Goal: Information Seeking & Learning: Understand process/instructions

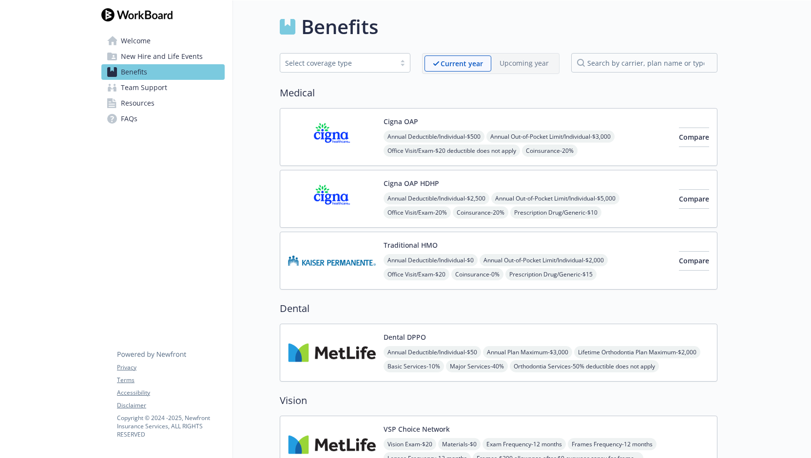
click at [157, 54] on span "New Hire and Life Events" at bounding box center [162, 57] width 82 height 16
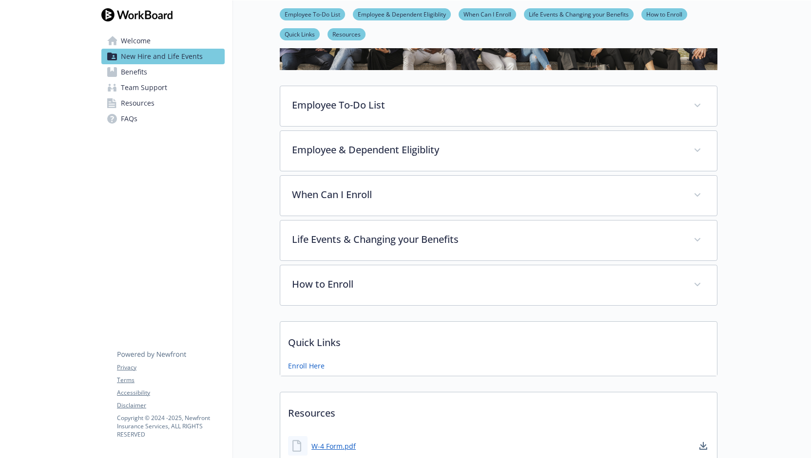
scroll to position [130, 0]
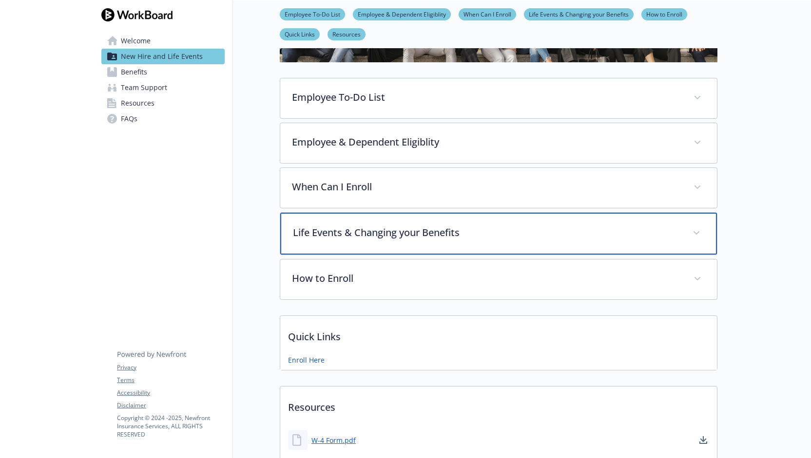
click at [529, 232] on p "Life Events & Changing your Benefits" at bounding box center [487, 233] width 388 height 15
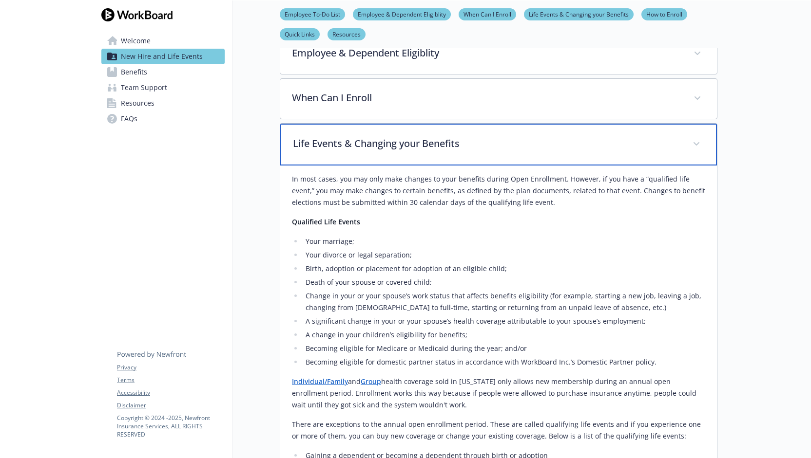
scroll to position [195, 0]
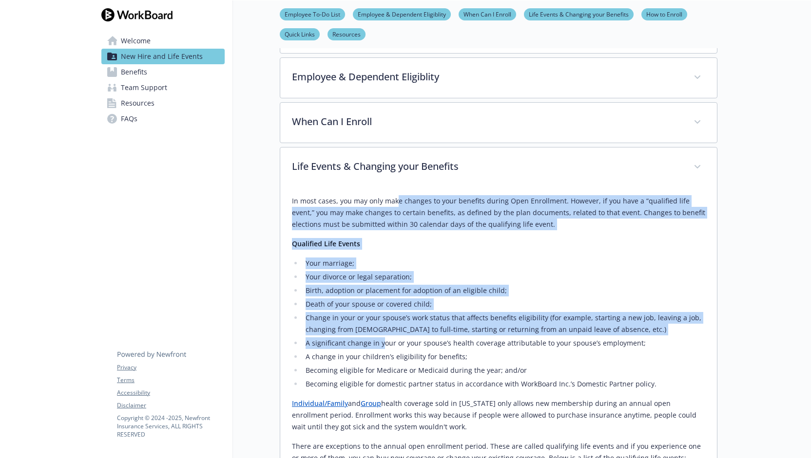
drag, startPoint x: 395, startPoint y: 209, endPoint x: 382, endPoint y: 338, distance: 129.2
click at [450, 217] on p "In most cases, you may only make changes to your benefits during Open Enrollmen…" at bounding box center [498, 212] width 413 height 35
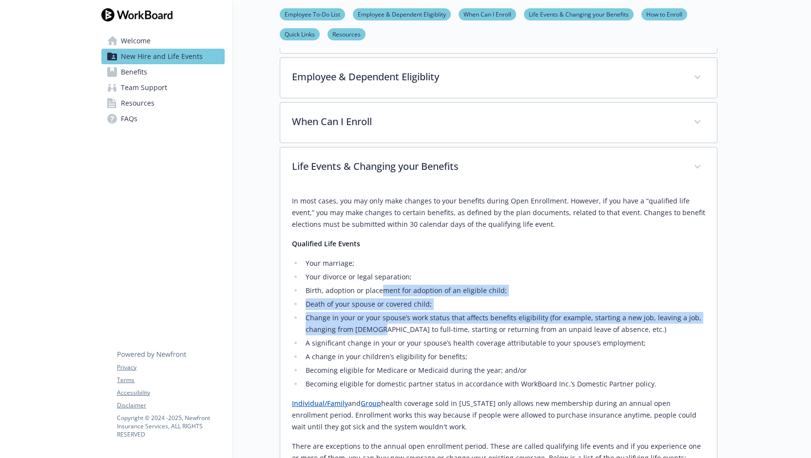
drag, startPoint x: 380, startPoint y: 293, endPoint x: 374, endPoint y: 336, distance: 43.3
click at [374, 336] on ul "Your marriage;​ Your divorce or legal separation;​ Birth, adoption or placement…" at bounding box center [498, 324] width 413 height 133
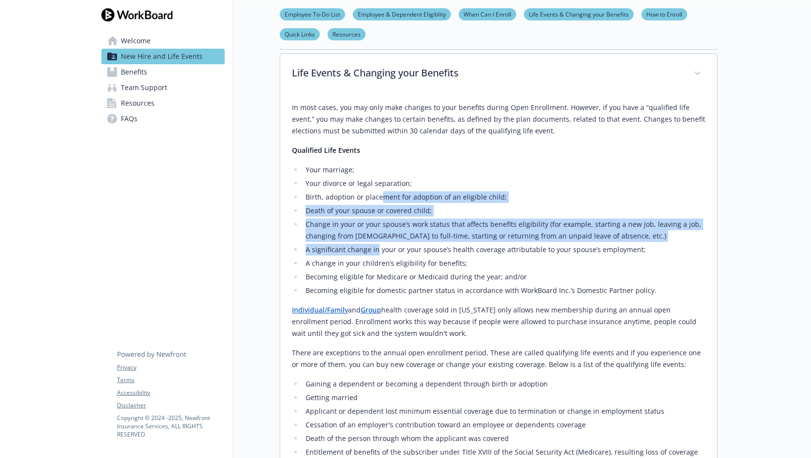
scroll to position [390, 0]
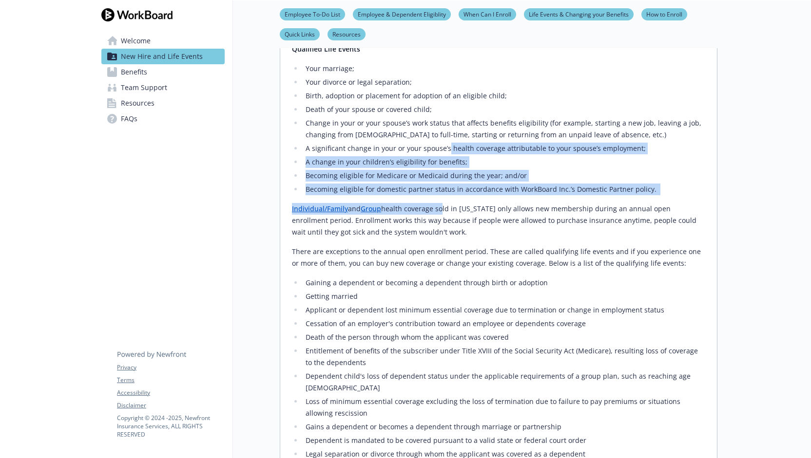
drag, startPoint x: 439, startPoint y: 210, endPoint x: 445, endPoint y: 151, distance: 60.2
click at [445, 151] on div "In most cases, you may only make changes to your benefits during Open Enrollmen…" at bounding box center [498, 296] width 413 height 592
click at [445, 151] on li "A significant change in your or your spouse’s health coverage attributable to y…" at bounding box center [504, 149] width 402 height 12
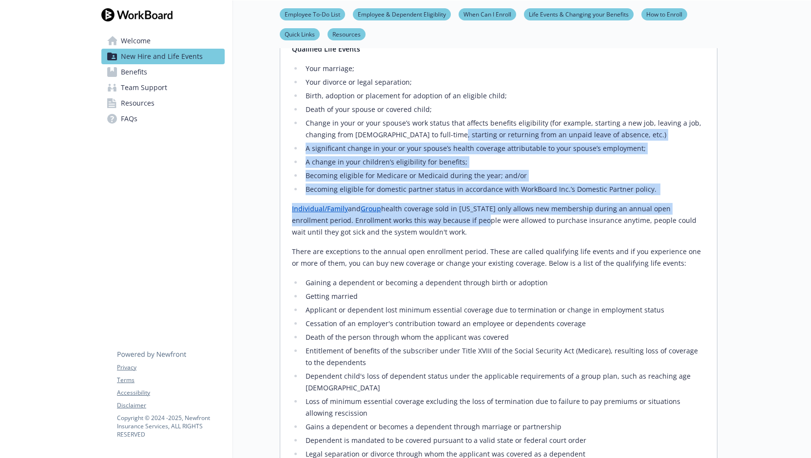
drag, startPoint x: 445, startPoint y: 137, endPoint x: 444, endPoint y: 222, distance: 84.3
click at [444, 222] on div "In most cases, you may only make changes to your benefits during Open Enrollmen…" at bounding box center [498, 296] width 413 height 592
click at [444, 222] on p "Individual/Family and Group health coverage sold in [US_STATE] only allows new …" at bounding box center [498, 220] width 413 height 35
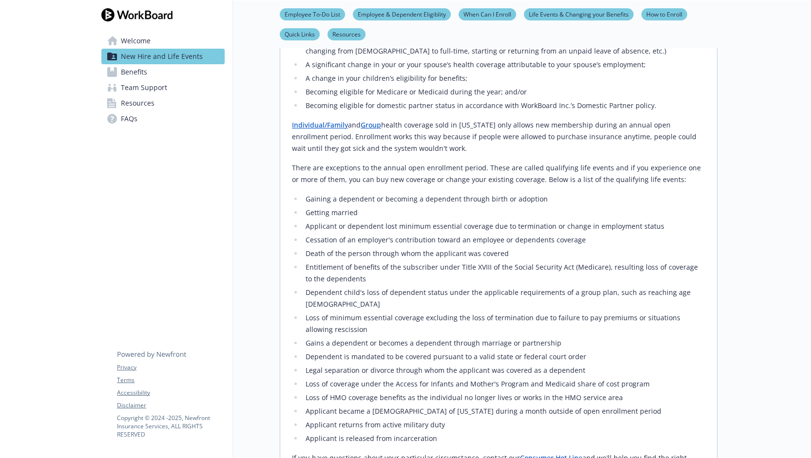
scroll to position [649, 0]
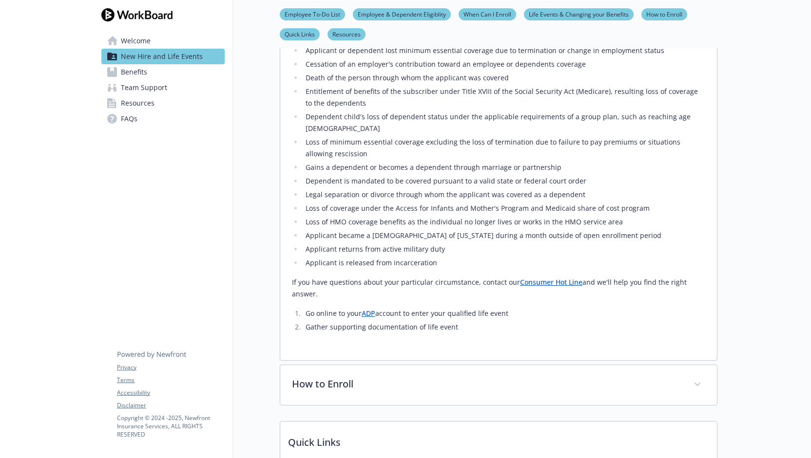
click at [371, 309] on link "ADP" at bounding box center [368, 313] width 14 height 9
click at [431, 257] on li "Applicant is released from incarceration" at bounding box center [504, 263] width 402 height 12
